Goal: Information Seeking & Learning: Learn about a topic

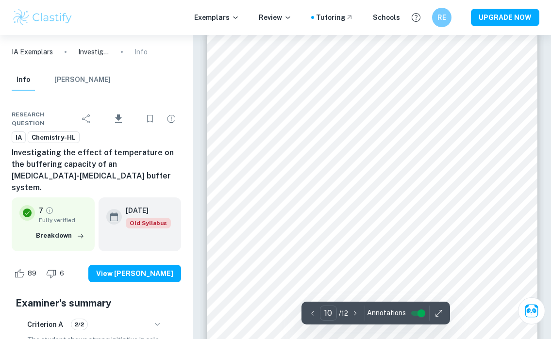
scroll to position [4127, 0]
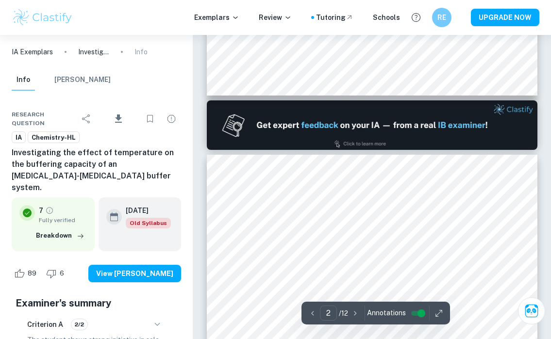
type input "1"
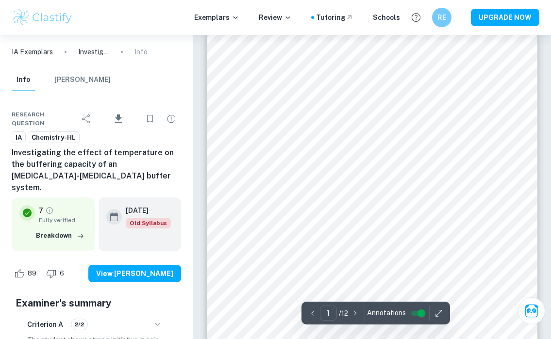
scroll to position [0, 0]
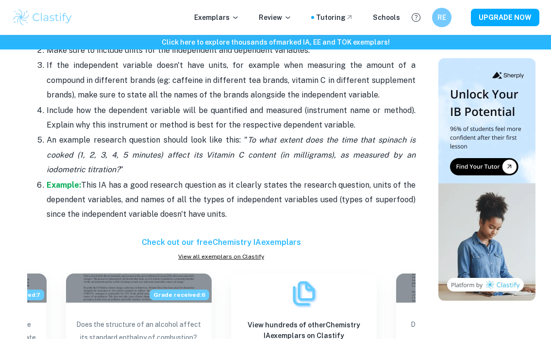
scroll to position [950, 0]
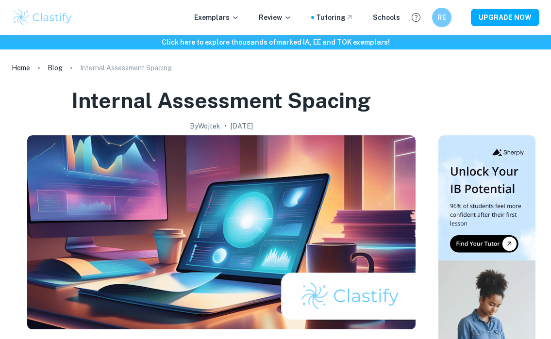
scroll to position [321, 0]
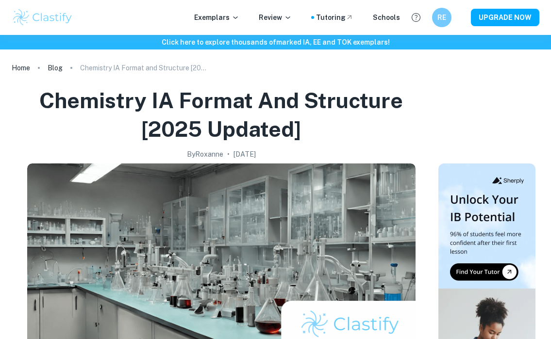
scroll to position [950, 0]
